Goal: Information Seeking & Learning: Find specific fact

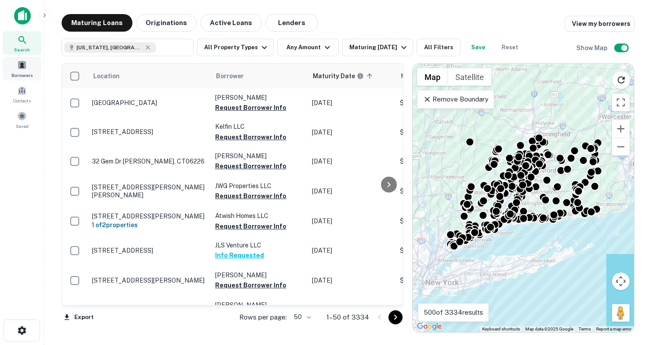
click at [24, 72] on span "Borrowers" at bounding box center [21, 75] width 21 height 7
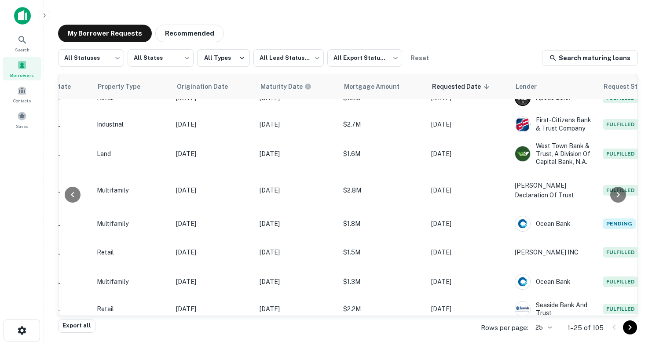
scroll to position [526, 326]
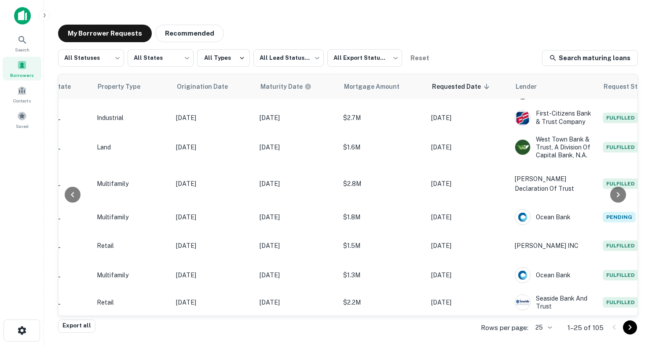
click at [548, 329] on body "Search Borrowers Contacts Saved My Borrower Requests Recommended All Statuses *…" at bounding box center [326, 172] width 652 height 345
click at [542, 282] on li "100" at bounding box center [544, 279] width 30 height 16
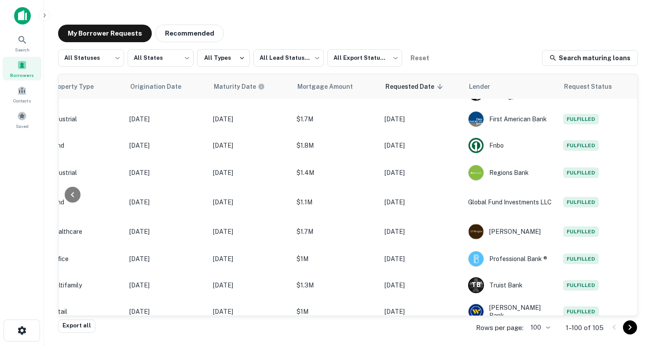
scroll to position [1157, 373]
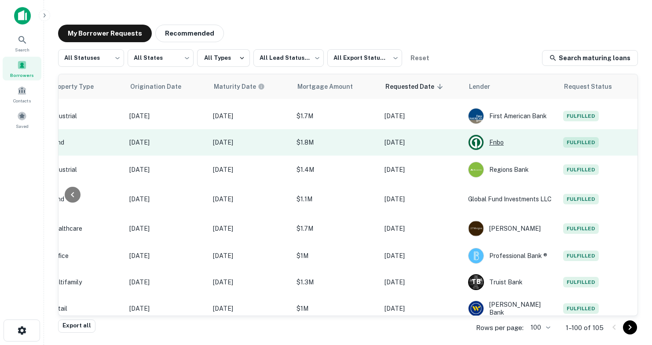
click at [493, 150] on div "Fnbo" at bounding box center [511, 143] width 86 height 16
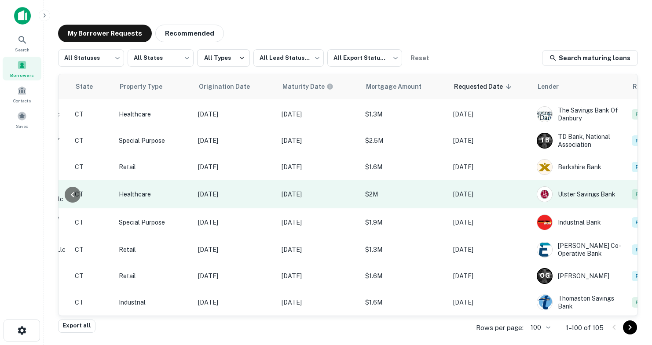
scroll to position [2653, 373]
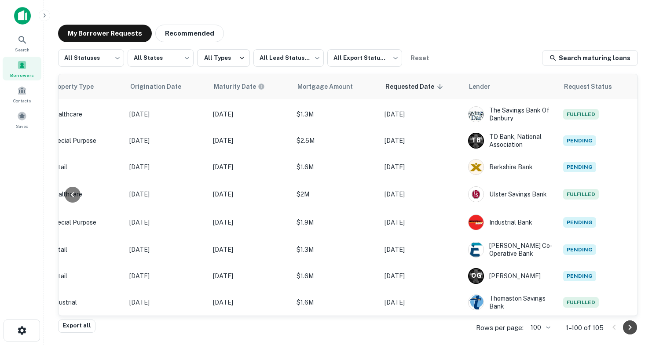
click at [635, 332] on icon "Go to next page" at bounding box center [630, 328] width 11 height 11
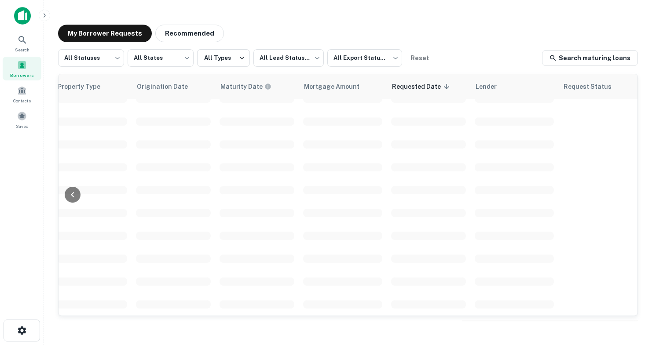
scroll to position [0, 366]
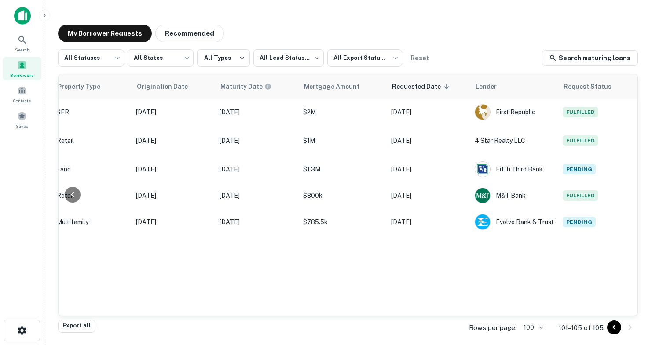
click at [614, 331] on icon "Go to previous page" at bounding box center [614, 328] width 11 height 11
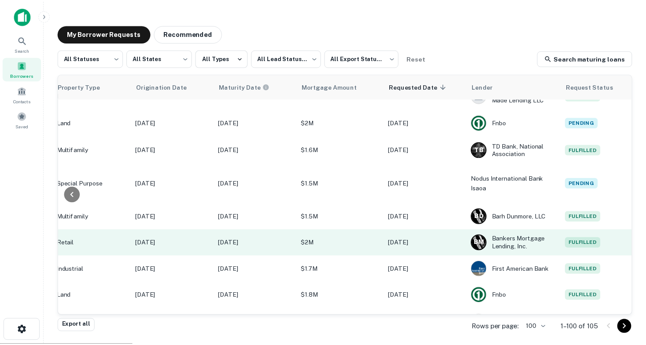
scroll to position [968, 366]
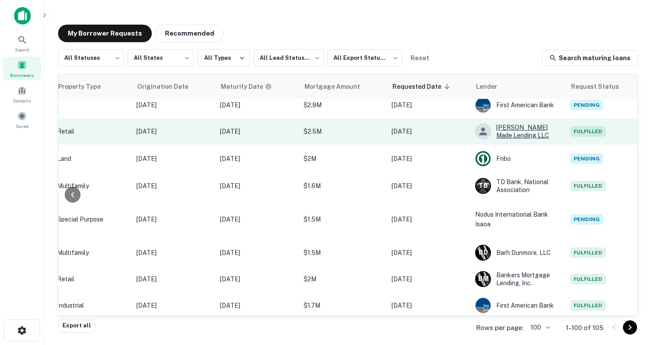
click at [513, 139] on div "[PERSON_NAME] Made Lending LLC" at bounding box center [518, 132] width 86 height 16
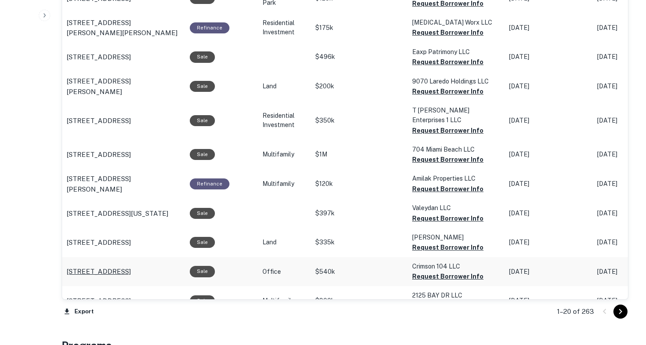
click at [78, 267] on p "1830 Nw 183rd St Miami Gardens, FL33056" at bounding box center [98, 272] width 64 height 11
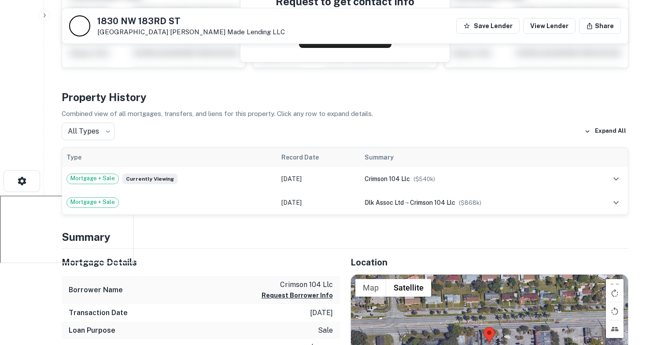
scroll to position [157, 0]
